Goal: Find specific page/section: Find specific page/section

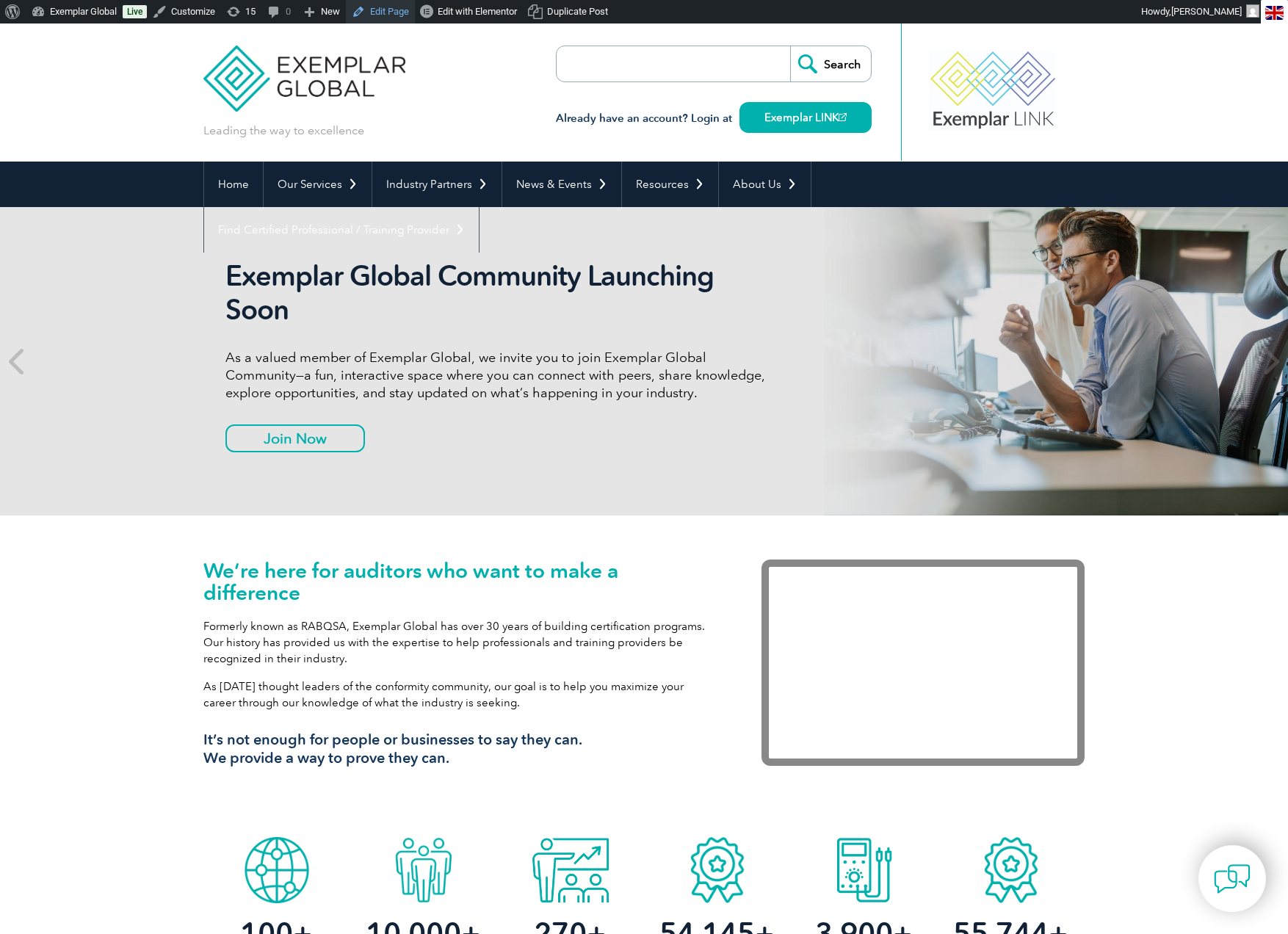
click at [379, 16] on link "Edit Page" at bounding box center [380, 12] width 69 height 24
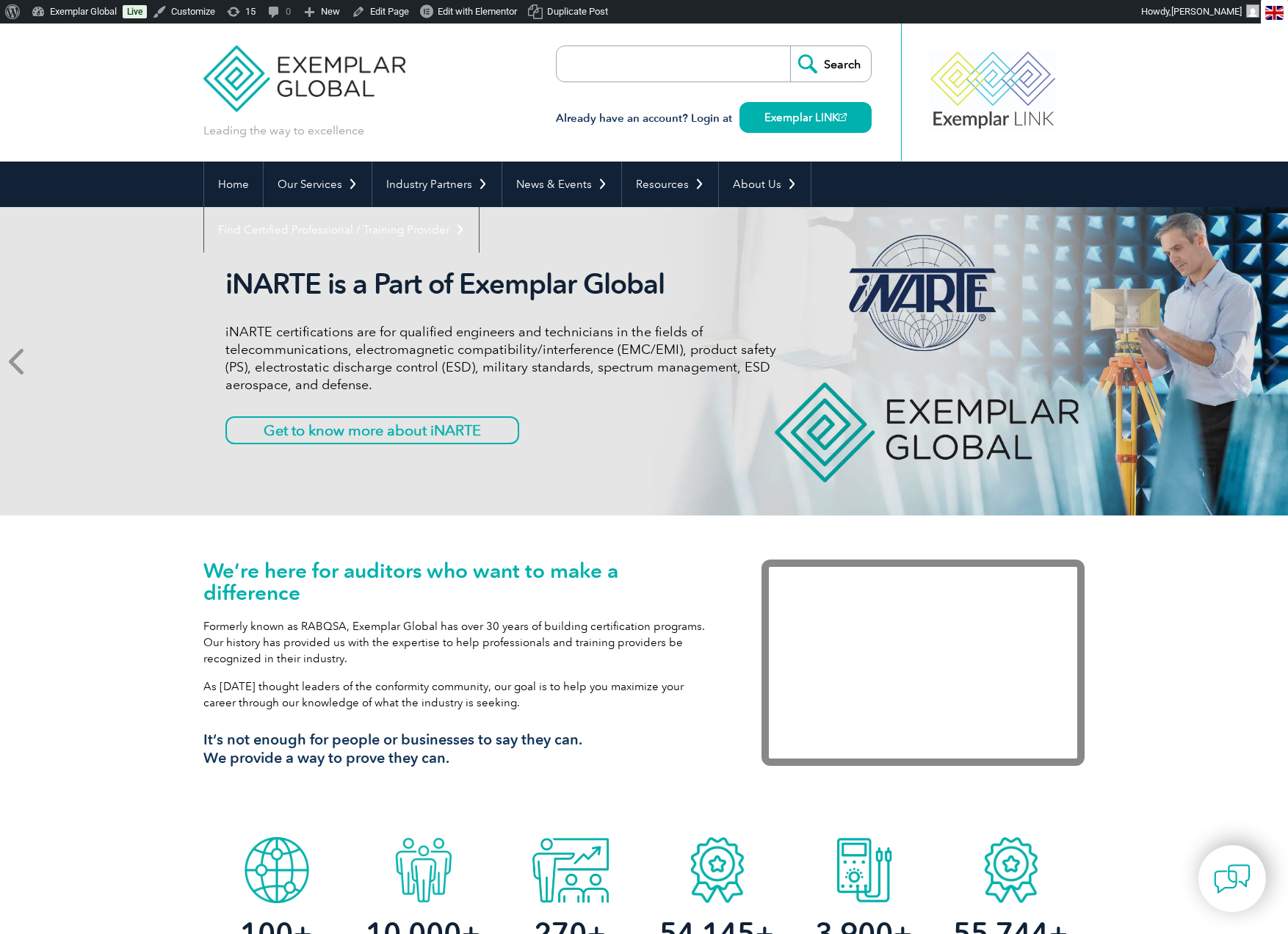
click at [11, 362] on icon at bounding box center [18, 362] width 19 height 0
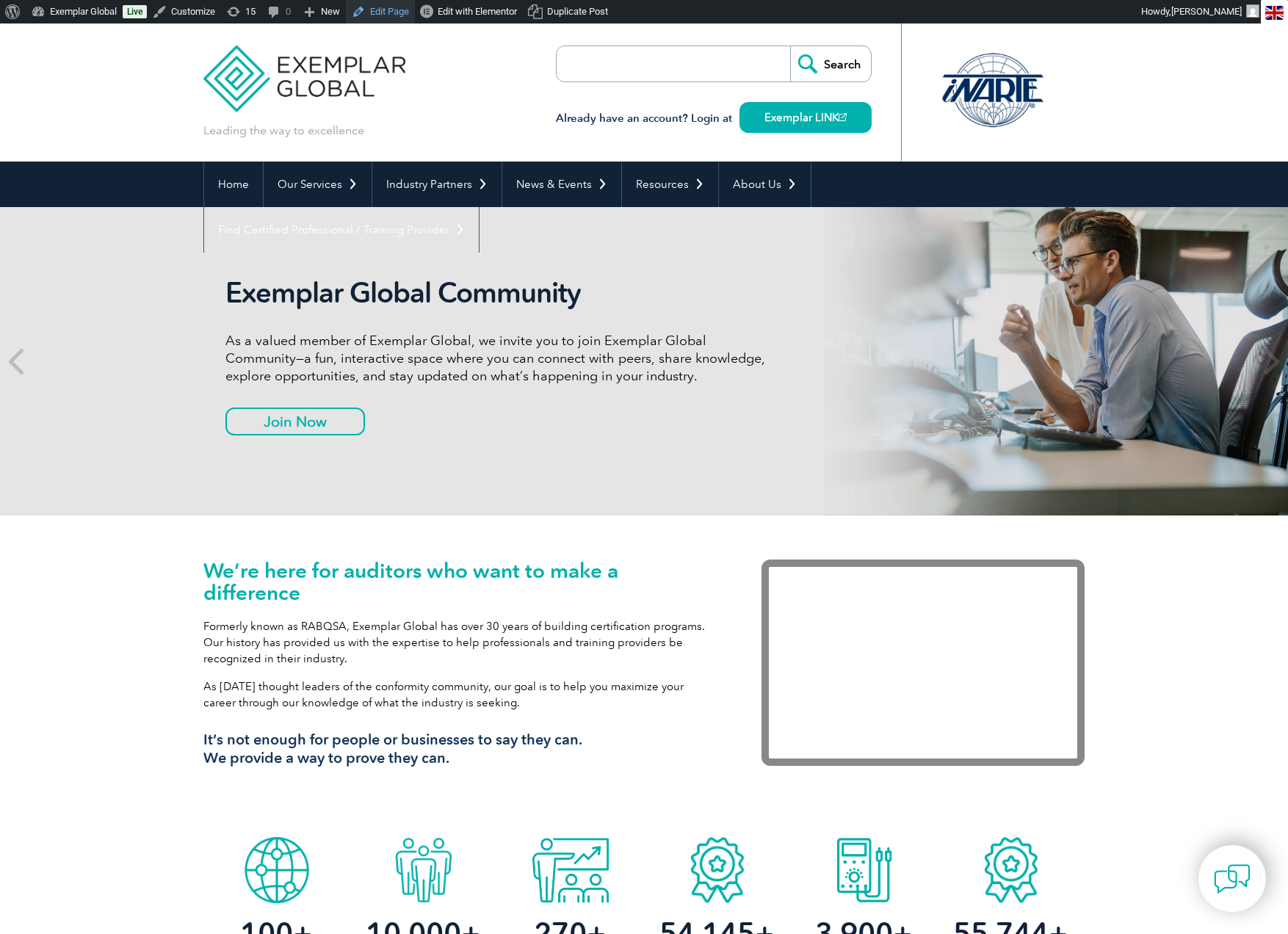
click at [387, 14] on link "Edit Page" at bounding box center [380, 12] width 69 height 24
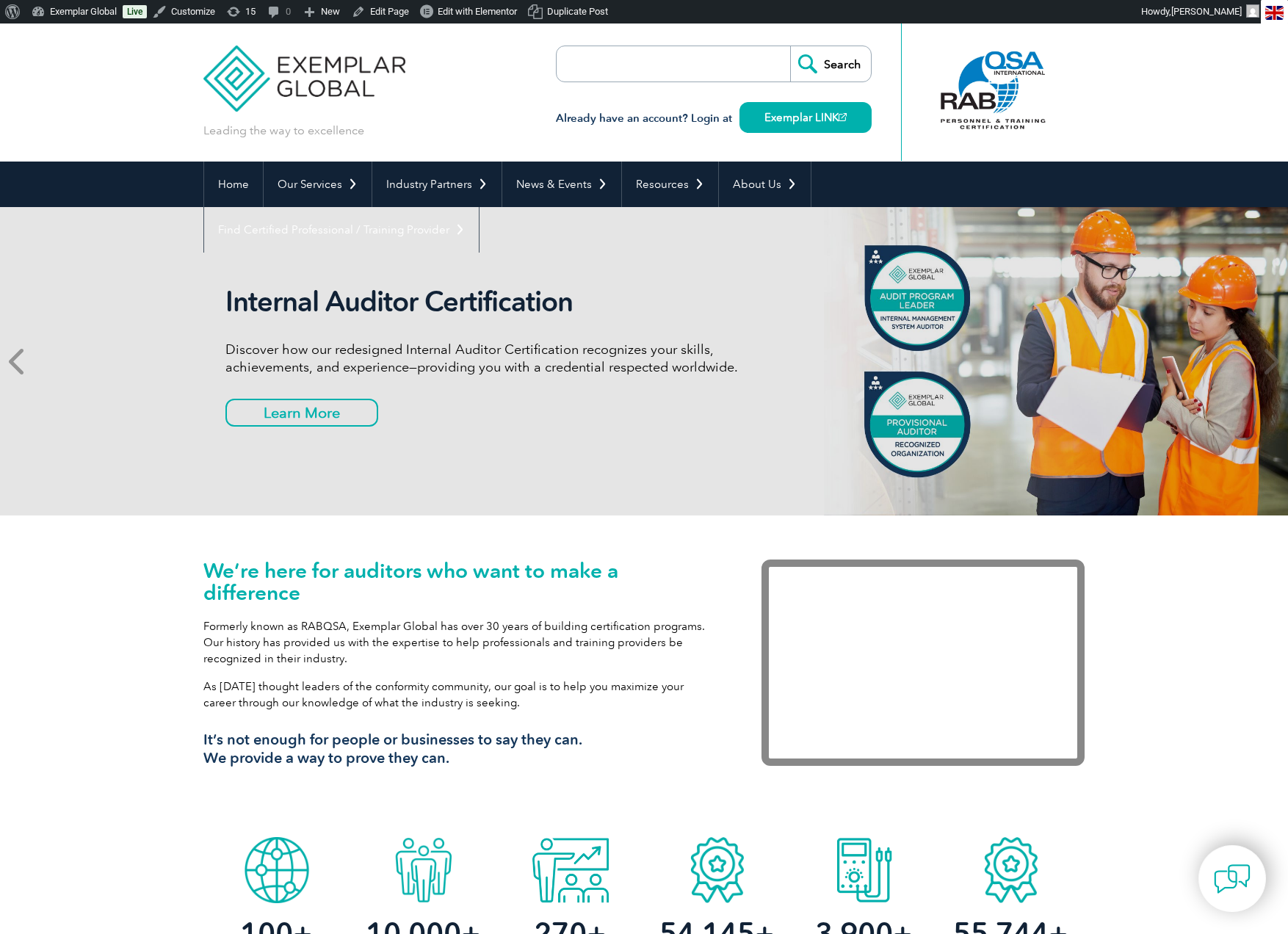
click at [16, 362] on icon at bounding box center [18, 362] width 19 height 0
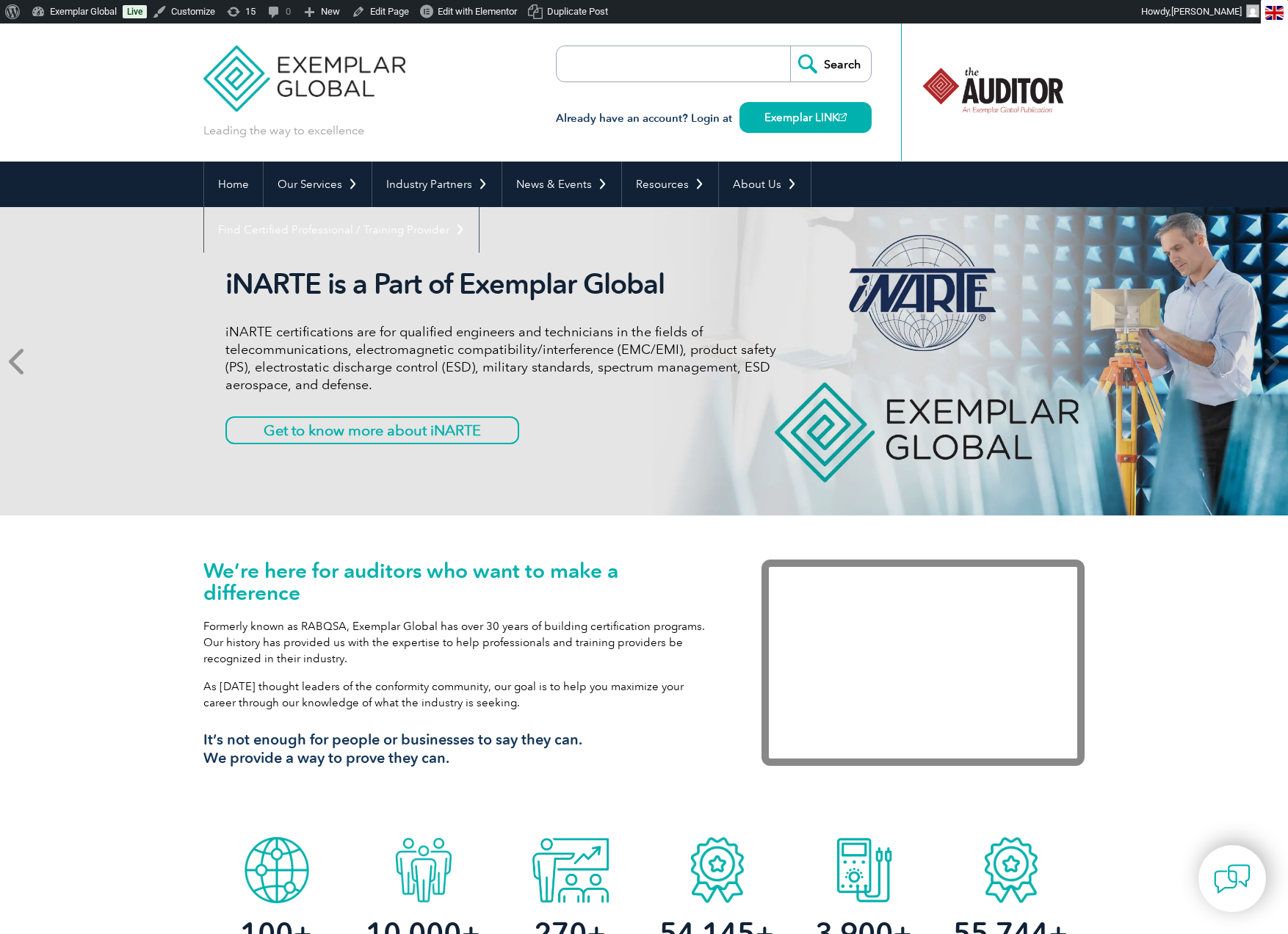
click at [16, 362] on icon at bounding box center [18, 362] width 19 height 0
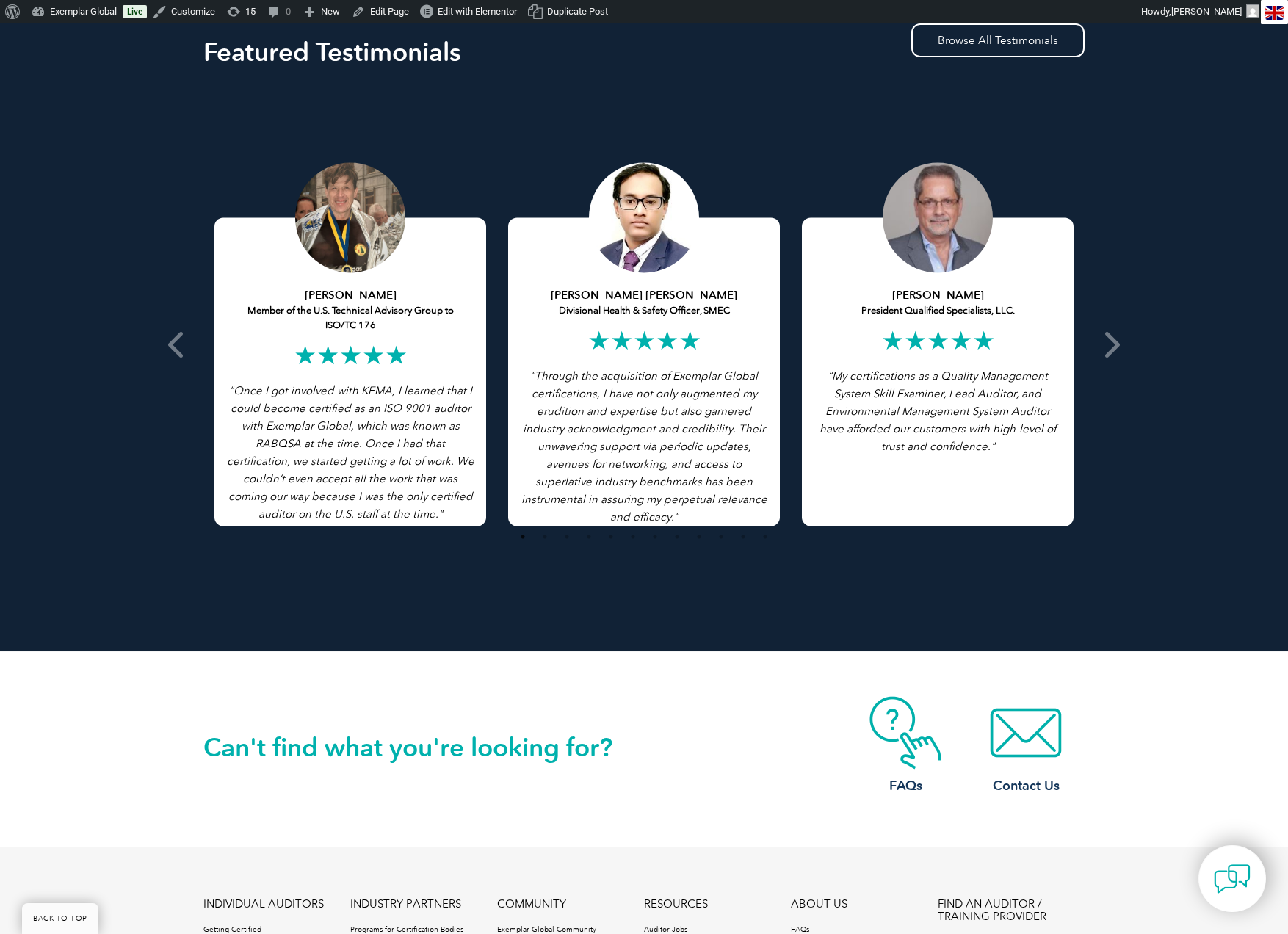
scroll to position [3120, 0]
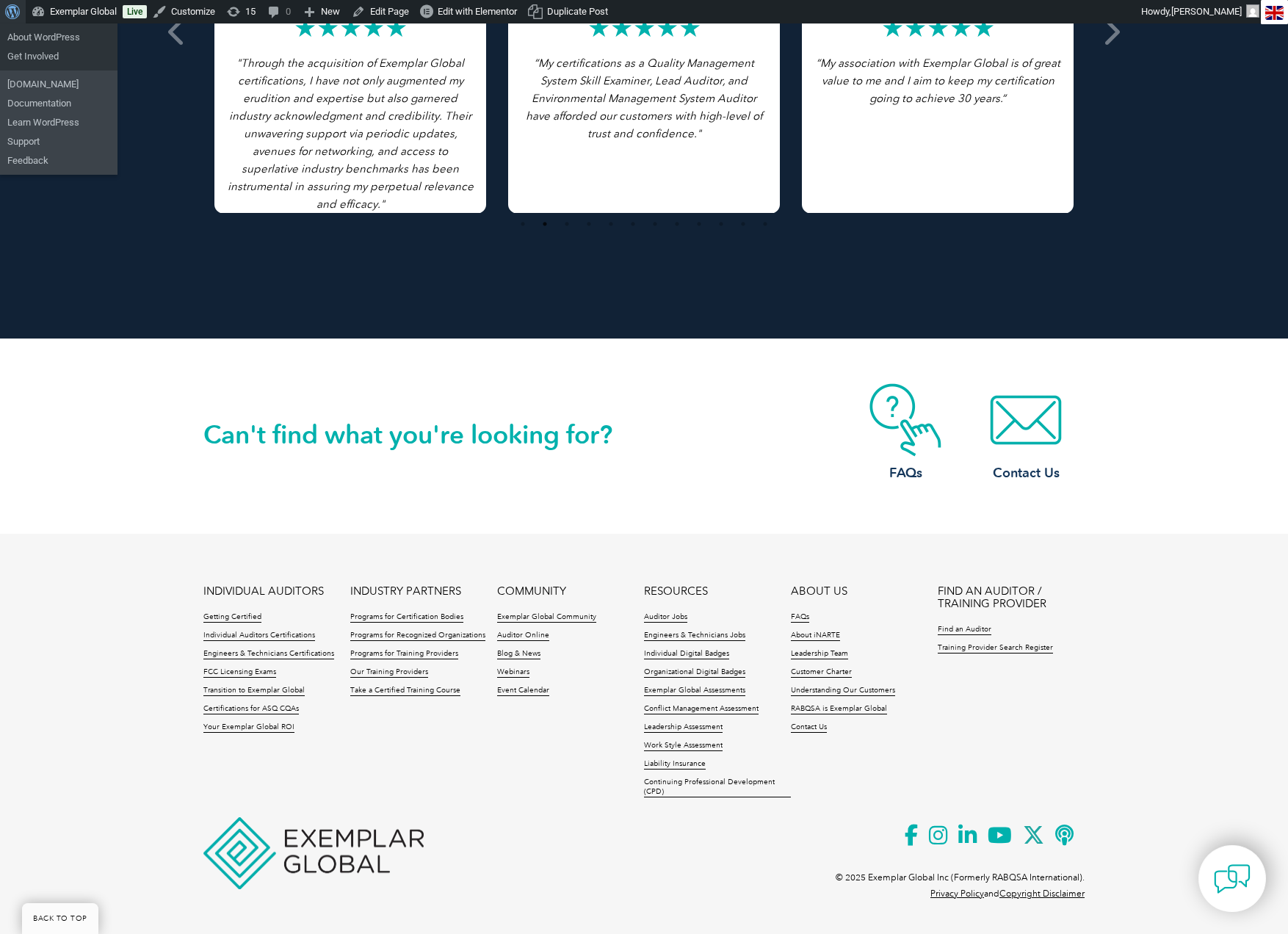
click at [13, 13] on span "Toolbar" at bounding box center [10, 10] width 11 height 21
